Goal: Task Accomplishment & Management: Complete application form

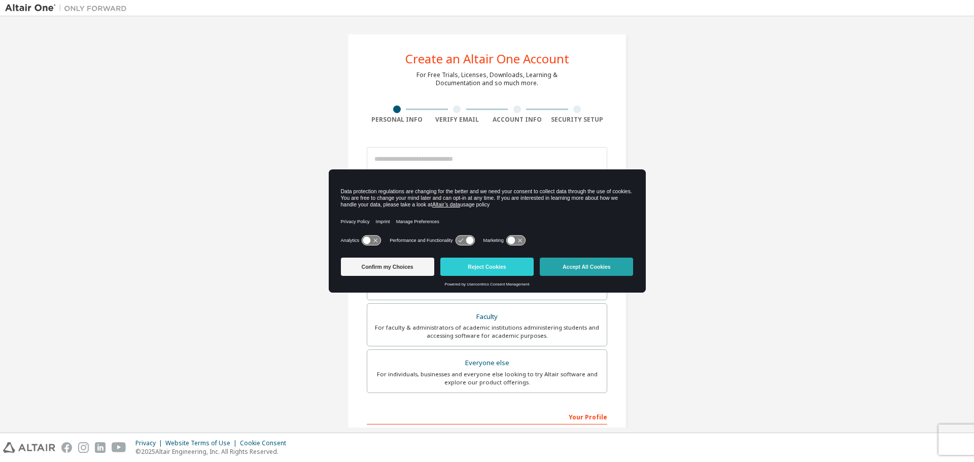
click at [569, 265] on button "Accept All Cookies" at bounding box center [586, 267] width 93 height 18
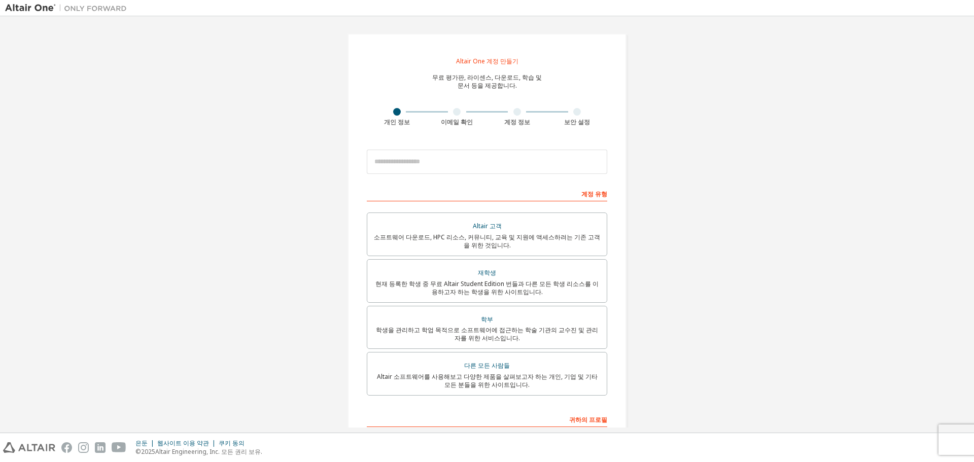
drag, startPoint x: 660, startPoint y: 177, endPoint x: 651, endPoint y: 178, distance: 9.1
click at [660, 177] on div "Altair One 계정 만들기 무료 평가판, 라이센스, 다운로드, 학습 및 문서 등을 제공합니다. 개인 정보 이메일 확인 계정 정보 보안 설…" at bounding box center [487, 291] width 964 height 540
click at [562, 171] on input "email" at bounding box center [487, 162] width 240 height 24
type input "**********"
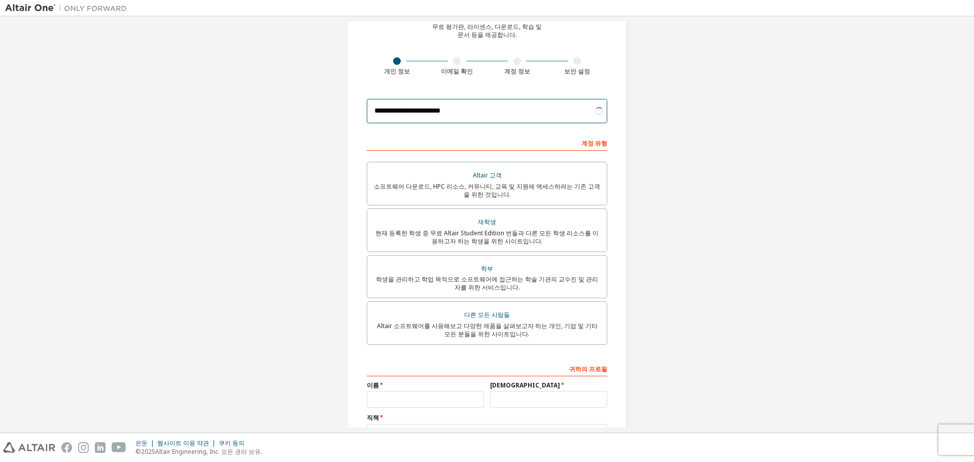
scroll to position [101, 0]
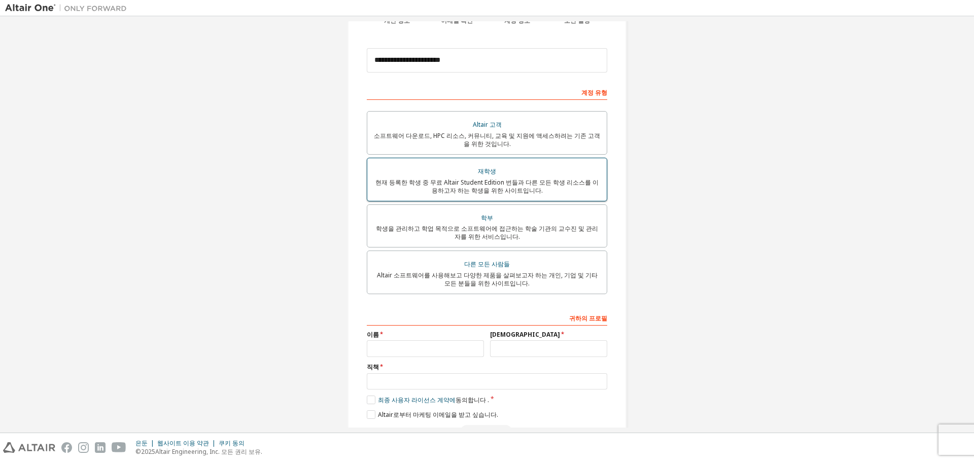
click at [591, 183] on font "현재 등록한 학생 중 무료 Altair Student Edition 번들과 다른 모든 학생 리소스를 이용하고자 하는 학생을 위한 사이트입니다." at bounding box center [486, 186] width 223 height 17
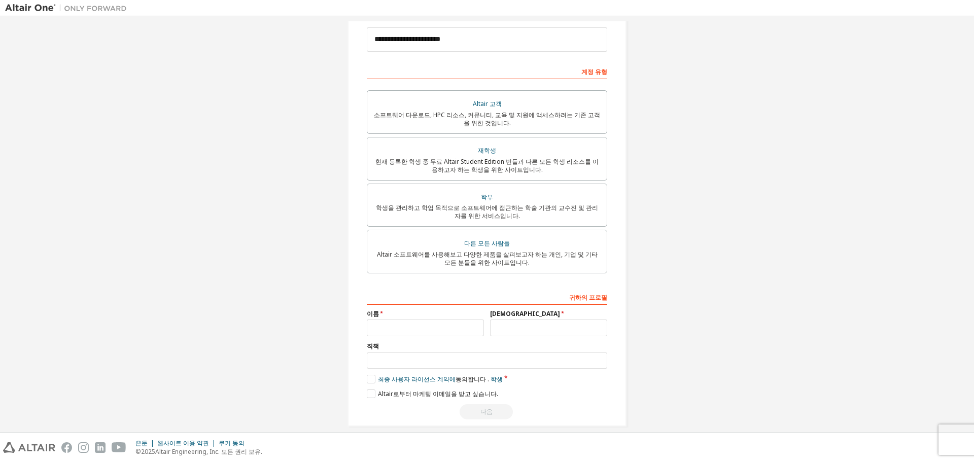
scroll to position [133, 0]
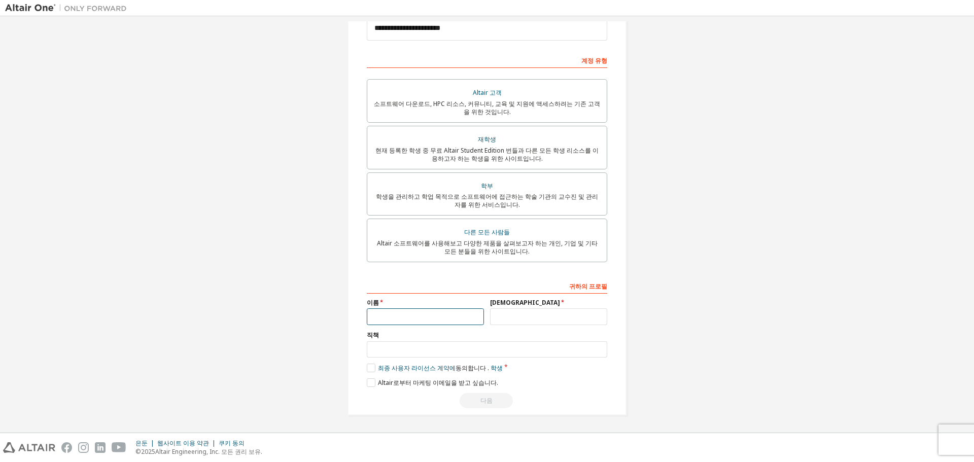
click at [442, 317] on input "text" at bounding box center [425, 316] width 117 height 17
type input "*"
type input "********"
type input "***"
click at [439, 353] on input "text" at bounding box center [487, 349] width 240 height 17
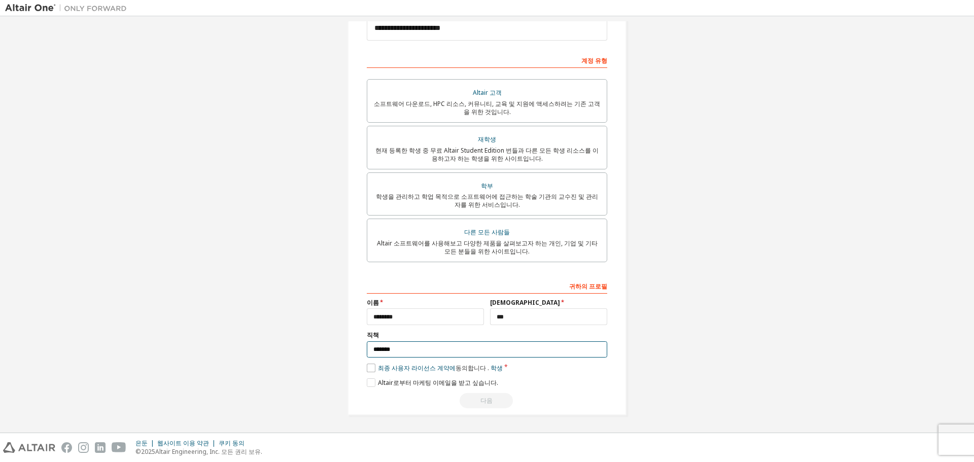
type input "*******"
click at [367, 369] on label "최종 사용자 라이선스 계약에 동의합니다 . 학생" at bounding box center [435, 368] width 136 height 9
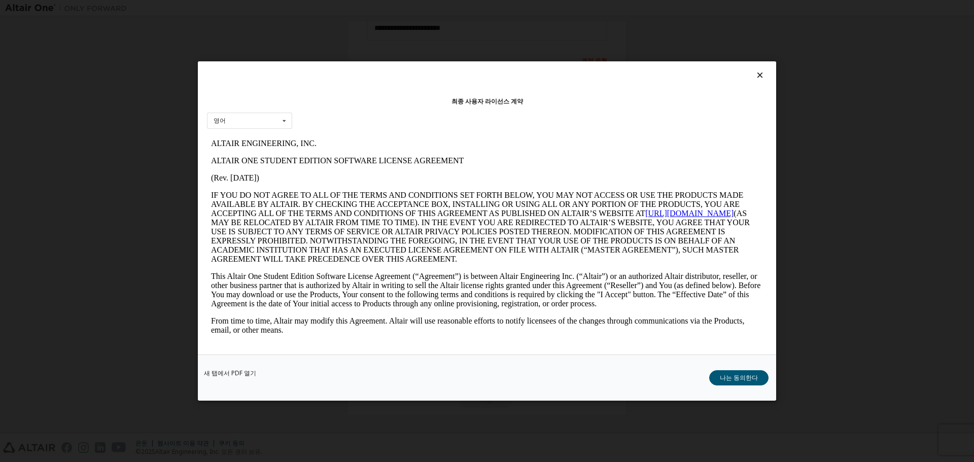
scroll to position [0, 0]
click at [731, 381] on font "나는 동의한다" at bounding box center [739, 377] width 38 height 9
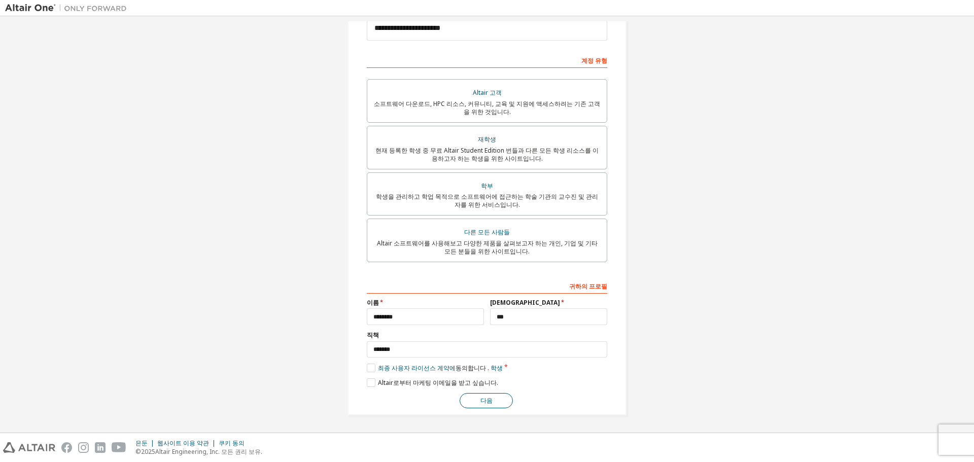
click at [490, 398] on font "다음" at bounding box center [486, 400] width 12 height 9
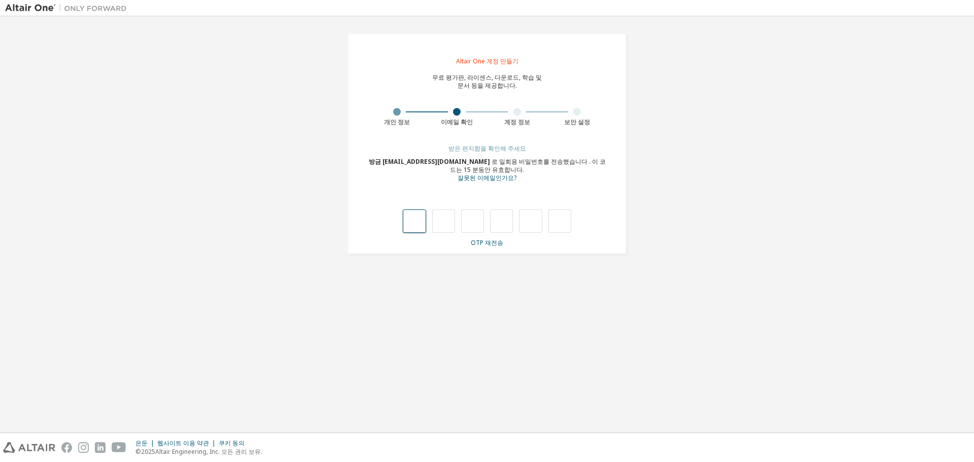
click at [407, 224] on input "text" at bounding box center [414, 221] width 23 height 23
type input "*"
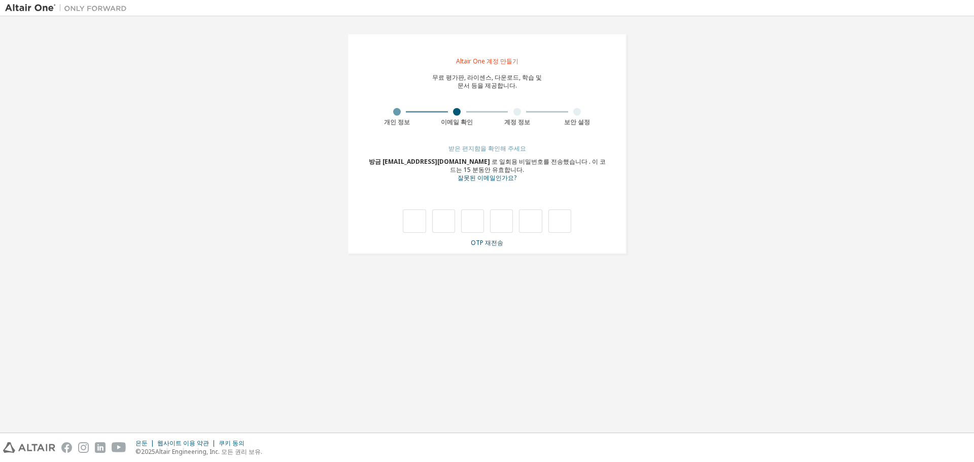
type input "*"
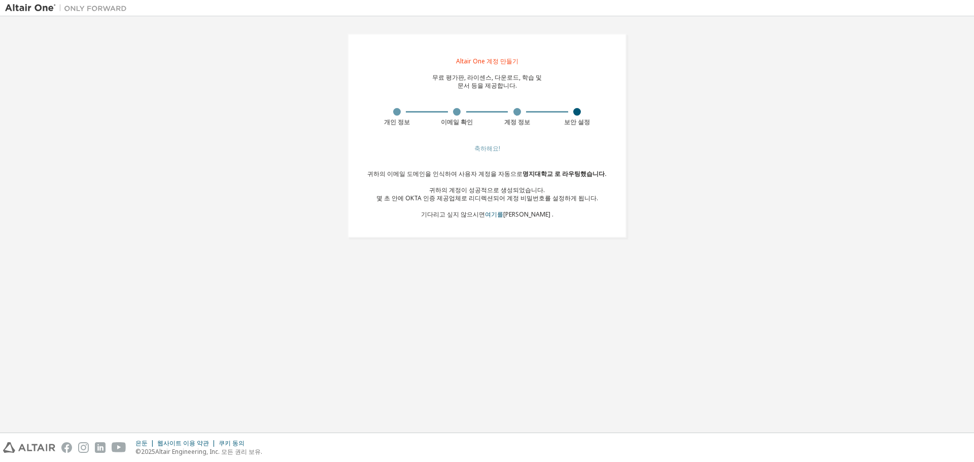
click at [671, 182] on div "Altair One 계정 만들기 무료 평가판, 라이센스, 다운로드, 학습 및 문서 등을 제공합니다. 개인 정보 이메일 확인 계정 정보 보안 설…" at bounding box center [487, 135] width 964 height 229
click at [503, 219] on font "여기를" at bounding box center [494, 214] width 18 height 9
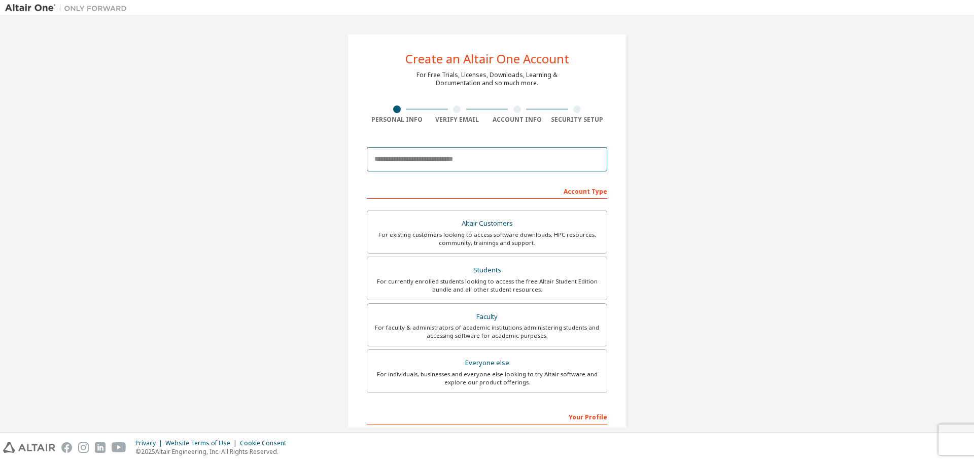
drag, startPoint x: 598, startPoint y: 159, endPoint x: 619, endPoint y: 193, distance: 39.8
click at [598, 159] on input "email" at bounding box center [487, 159] width 240 height 24
